Goal: Task Accomplishment & Management: Manage account settings

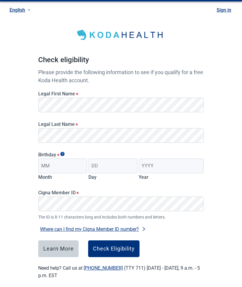
scroll to position [16, 0]
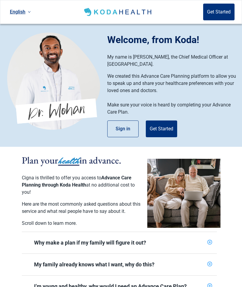
scroll to position [4, 0]
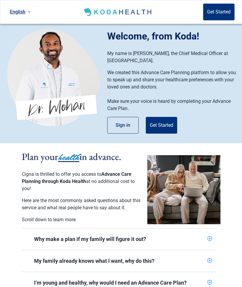
click at [124, 122] on button "Sign in" at bounding box center [122, 125] width 31 height 17
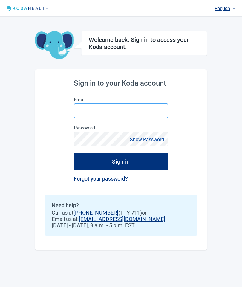
click at [81, 104] on input "Email" at bounding box center [121, 110] width 94 height 15
type input "kyumyu8@gmail.com"
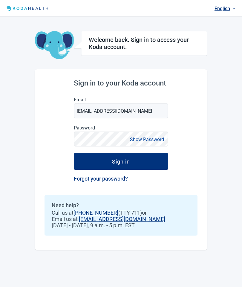
click at [121, 158] on div "Sign in" at bounding box center [121, 161] width 18 height 6
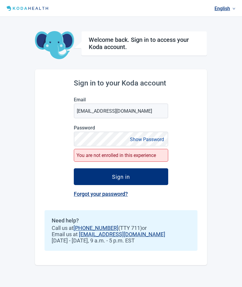
click at [120, 173] on div "Sign in" at bounding box center [121, 176] width 18 height 6
click at [142, 136] on button "Show Password" at bounding box center [147, 139] width 38 height 8
click at [110, 153] on div "You are not enrolled in this experience" at bounding box center [121, 155] width 94 height 13
click at [136, 152] on div "You are not enrolled in this experience" at bounding box center [121, 155] width 94 height 13
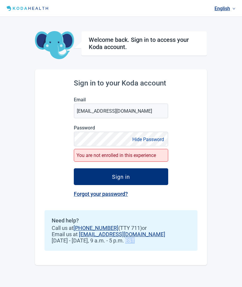
click at [109, 190] on link "Forgot your password?" at bounding box center [101, 193] width 54 height 6
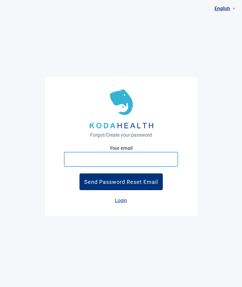
click at [76, 152] on input "Your email" at bounding box center [121, 159] width 114 height 15
type input "Kyumyu8@gmail.com"
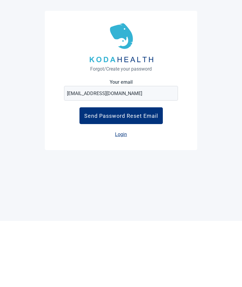
click at [124, 197] on link "Login" at bounding box center [121, 200] width 12 height 6
